Goal: Information Seeking & Learning: Learn about a topic

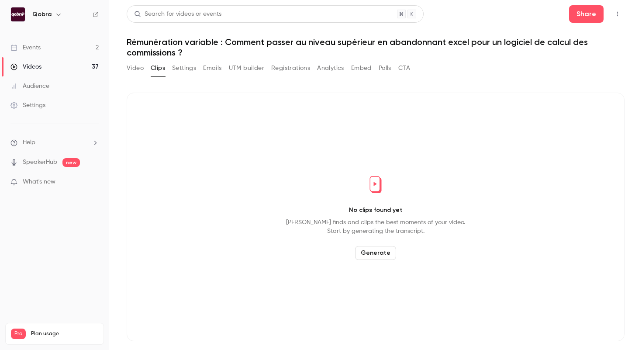
click at [80, 52] on link "Events 2" at bounding box center [54, 47] width 109 height 19
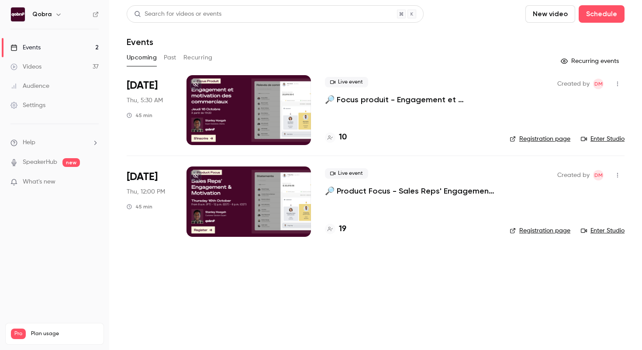
click at [51, 64] on link "Videos 37" at bounding box center [54, 66] width 109 height 19
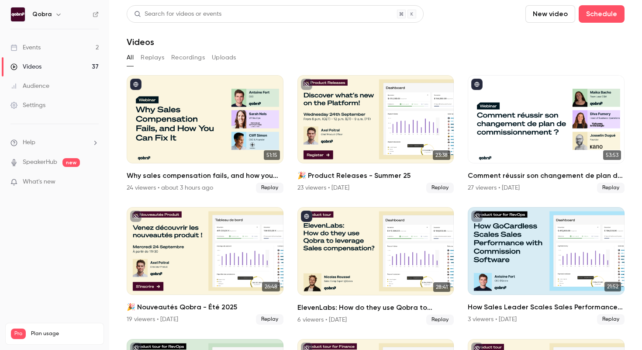
click at [78, 48] on link "Events 2" at bounding box center [54, 47] width 109 height 19
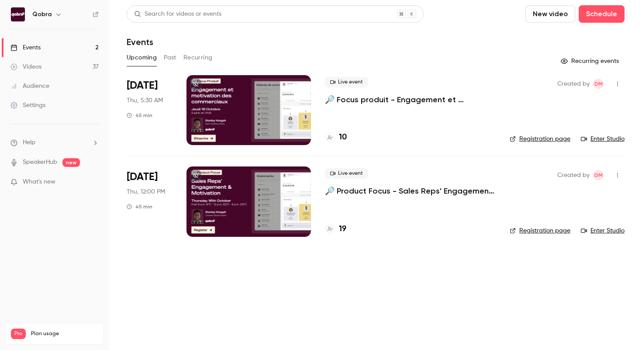
click at [176, 59] on button "Past" at bounding box center [170, 58] width 13 height 14
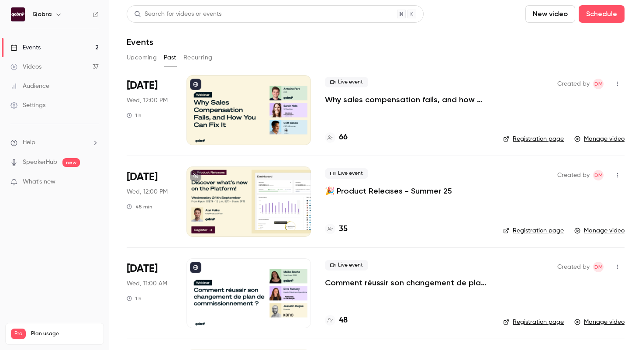
click at [394, 99] on p "Why sales compensation fails, and how you can fix it" at bounding box center [407, 99] width 164 height 10
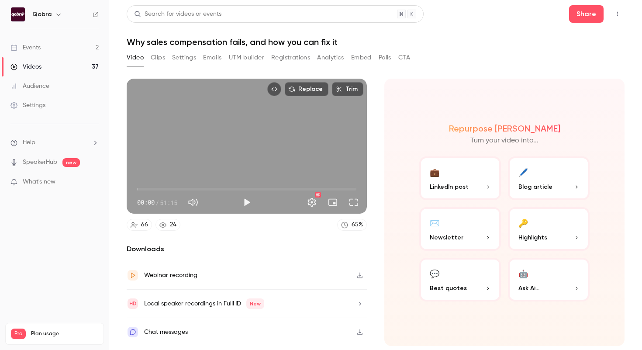
click at [339, 62] on button "Analytics" at bounding box center [330, 58] width 27 height 14
